Goal: Task Accomplishment & Management: Manage account settings

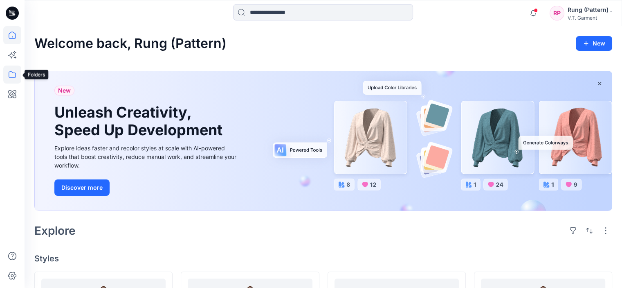
click at [9, 73] on icon at bounding box center [12, 74] width 18 height 18
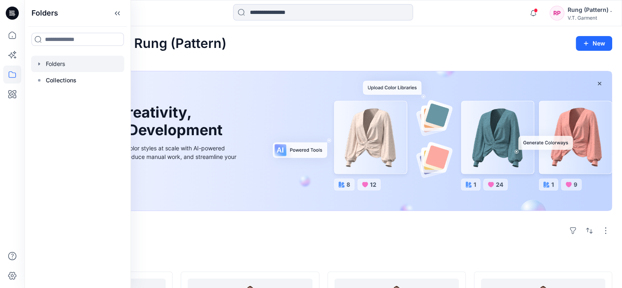
click at [62, 65] on div at bounding box center [77, 64] width 93 height 16
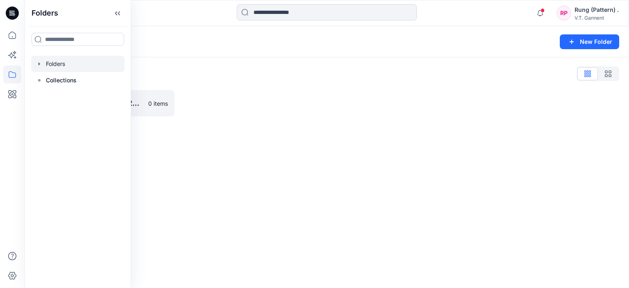
click at [206, 104] on div at bounding box center [253, 103] width 140 height 26
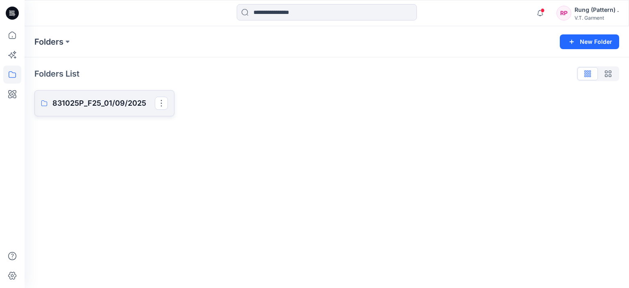
click at [103, 102] on p "831025P_F25_01/09/2025" at bounding box center [103, 102] width 102 height 11
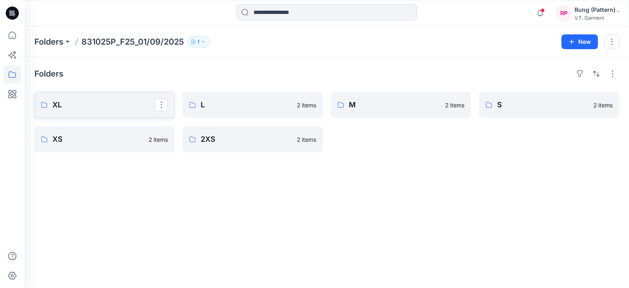
click at [123, 107] on p "XL" at bounding box center [103, 104] width 102 height 11
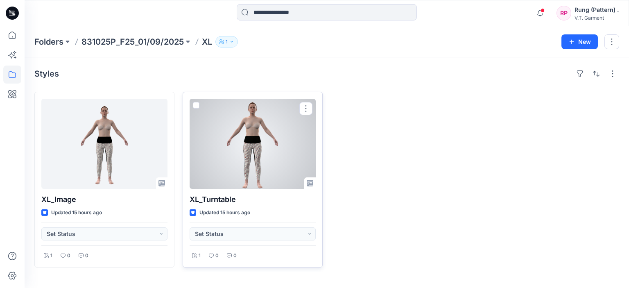
click at [292, 115] on div at bounding box center [252, 144] width 126 height 90
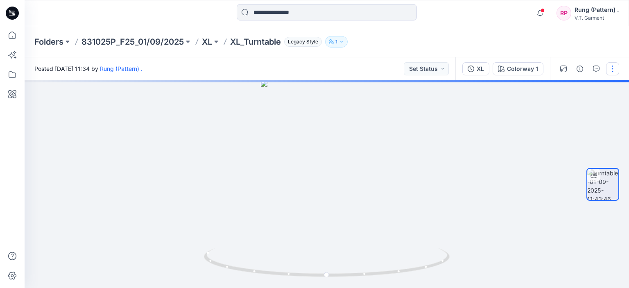
click at [612, 71] on button "button" at bounding box center [612, 68] width 13 height 13
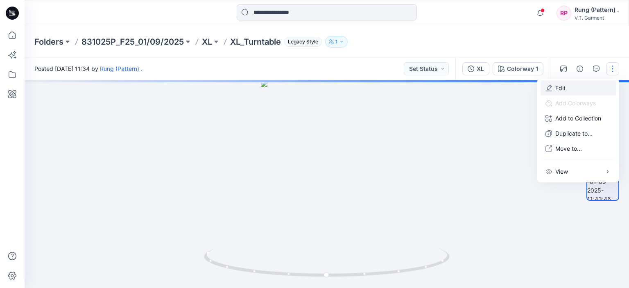
click at [568, 90] on button "Edit" at bounding box center [577, 87] width 75 height 15
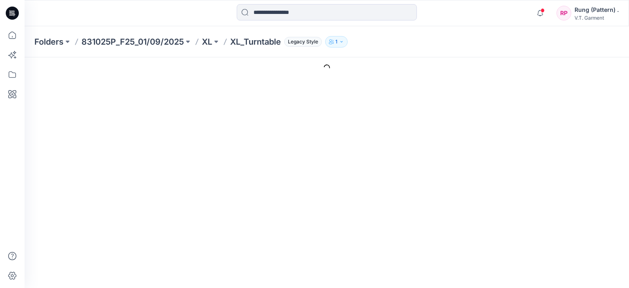
type input "**********"
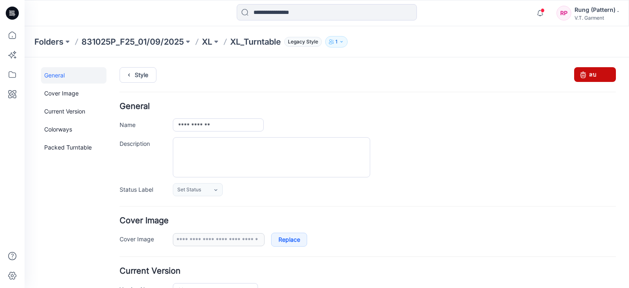
drag, startPoint x: 584, startPoint y: 74, endPoint x: 382, endPoint y: 88, distance: 202.7
click at [584, 74] on link "ลบ" at bounding box center [595, 74] width 42 height 15
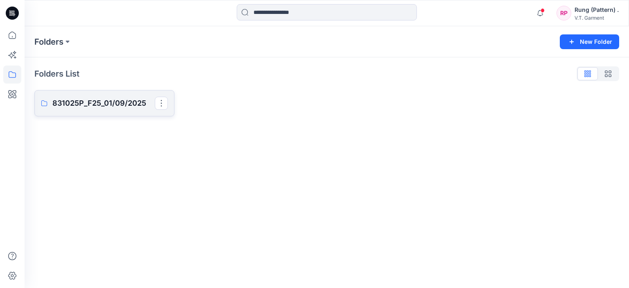
click at [92, 100] on p "831025P_F25_01/09/2025" at bounding box center [103, 102] width 102 height 11
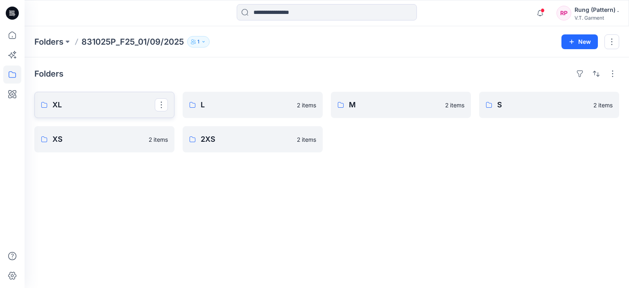
click at [92, 100] on p "XL" at bounding box center [103, 104] width 102 height 11
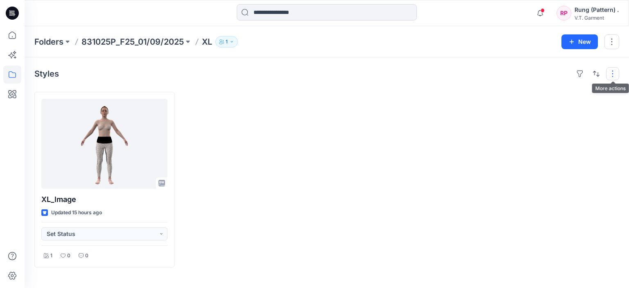
click at [615, 75] on div "Styles XL_lmage Updated 15 hours ago Set Status 1 0 0" at bounding box center [327, 172] width 604 height 230
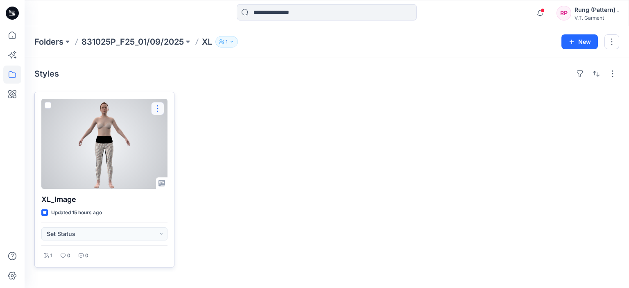
click at [157, 108] on button "button" at bounding box center [157, 108] width 13 height 13
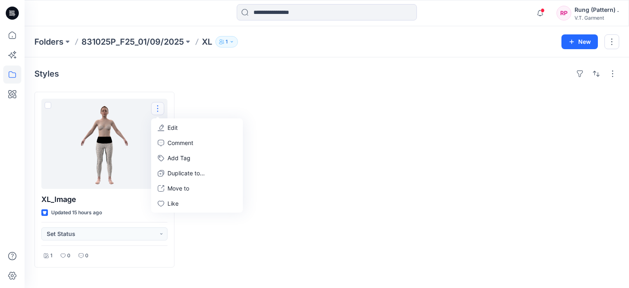
click at [343, 113] on div at bounding box center [401, 180] width 140 height 176
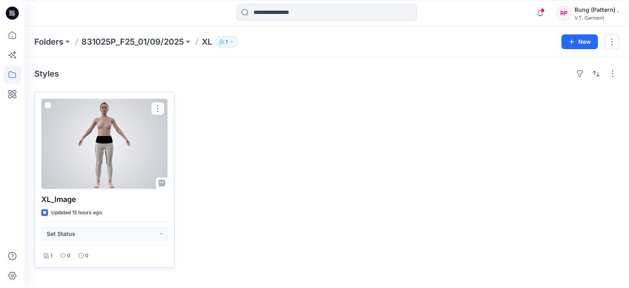
click at [139, 123] on div at bounding box center [104, 144] width 126 height 90
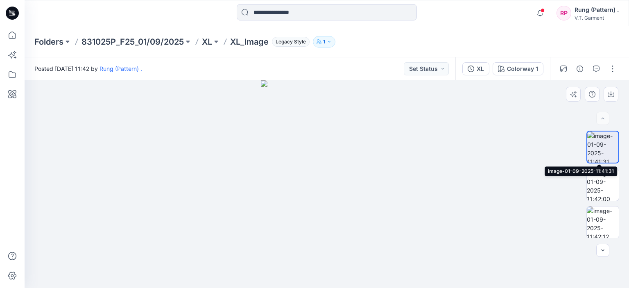
click at [604, 137] on img at bounding box center [602, 146] width 31 height 31
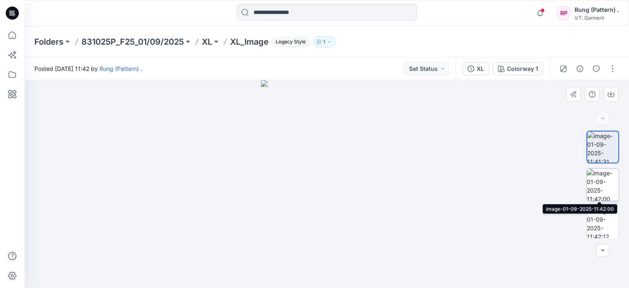
click at [601, 185] on img at bounding box center [602, 185] width 32 height 32
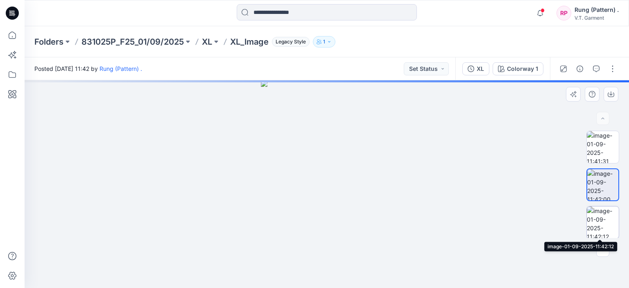
click at [599, 223] on img at bounding box center [602, 222] width 32 height 32
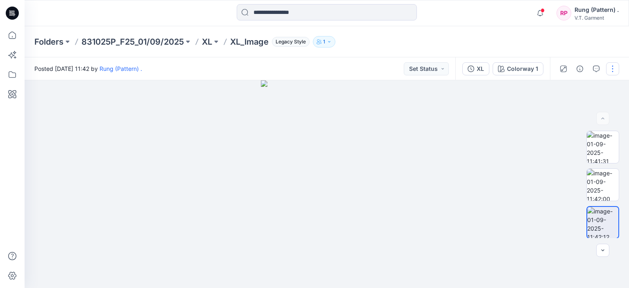
click at [609, 68] on button "button" at bounding box center [612, 68] width 13 height 13
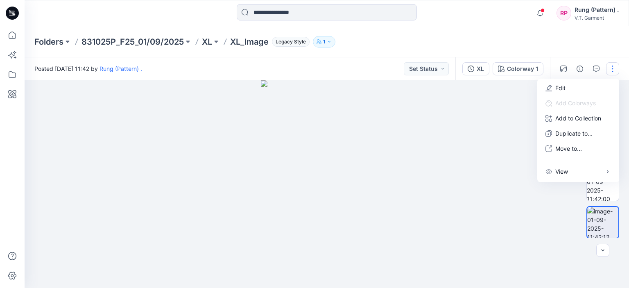
click at [478, 107] on div at bounding box center [327, 183] width 604 height 207
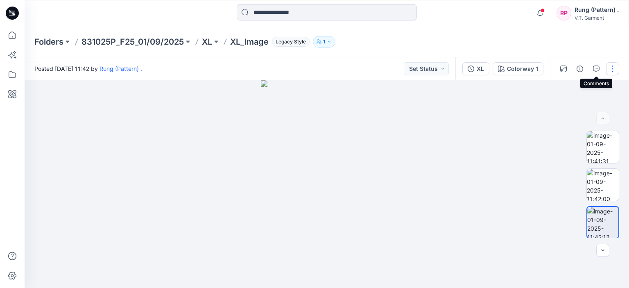
click at [607, 70] on button "button" at bounding box center [612, 68] width 13 height 13
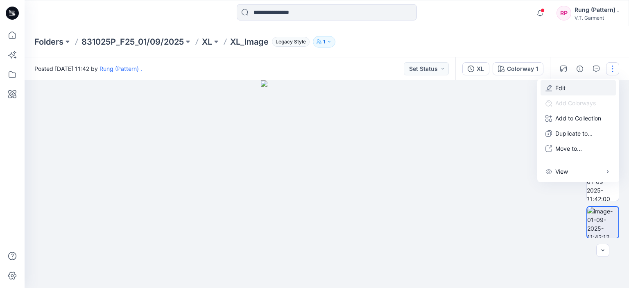
click at [571, 84] on button "Edit" at bounding box center [577, 87] width 75 height 15
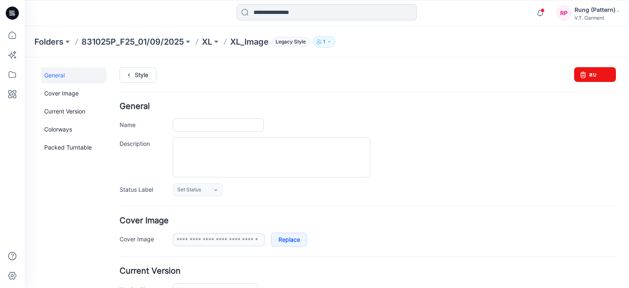
type input "********"
type input "**********"
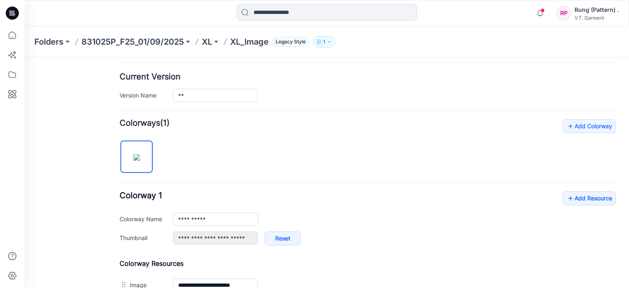
scroll to position [205, 0]
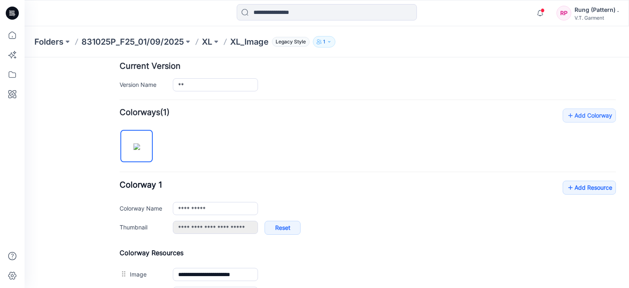
click at [133, 143] on img at bounding box center [136, 146] width 7 height 7
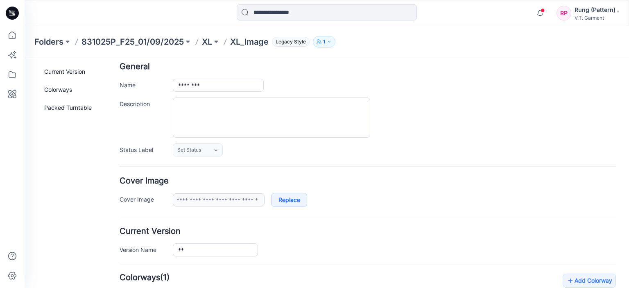
scroll to position [0, 0]
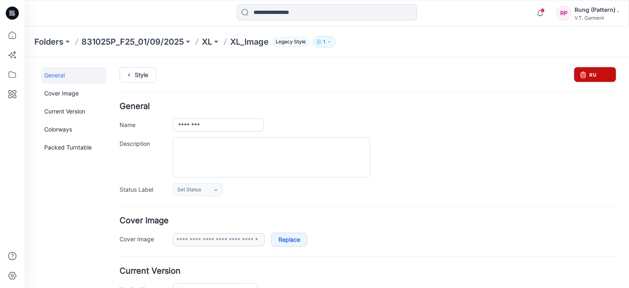
drag, startPoint x: 579, startPoint y: 73, endPoint x: 367, endPoint y: 83, distance: 212.6
click at [579, 73] on icon at bounding box center [582, 74] width 11 height 15
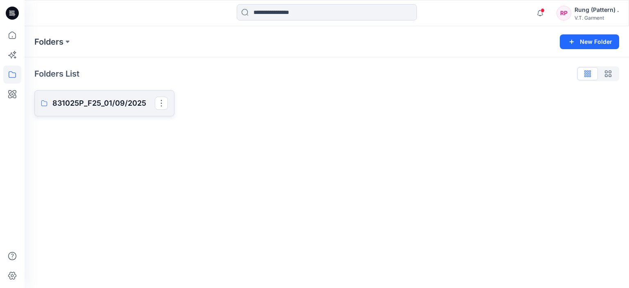
click at [101, 100] on p "831025P_F25_01/09/2025" at bounding box center [103, 102] width 102 height 11
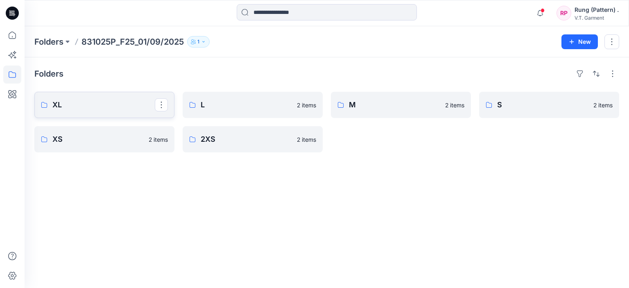
click at [91, 109] on p "XL" at bounding box center [103, 104] width 102 height 11
